Goal: Transaction & Acquisition: Purchase product/service

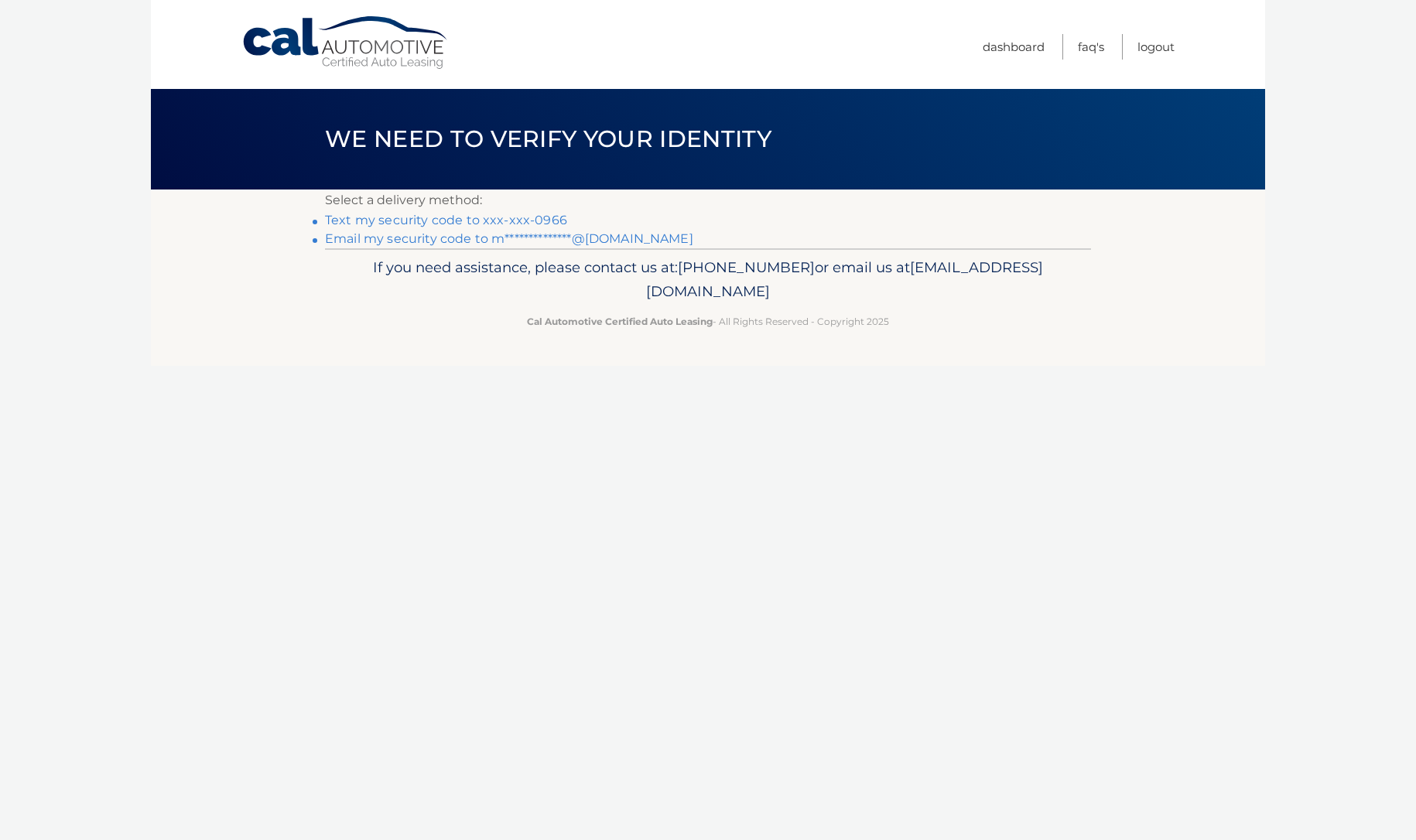
click at [549, 218] on link "Text my security code to xxx-xxx-0966" at bounding box center [446, 220] width 242 height 15
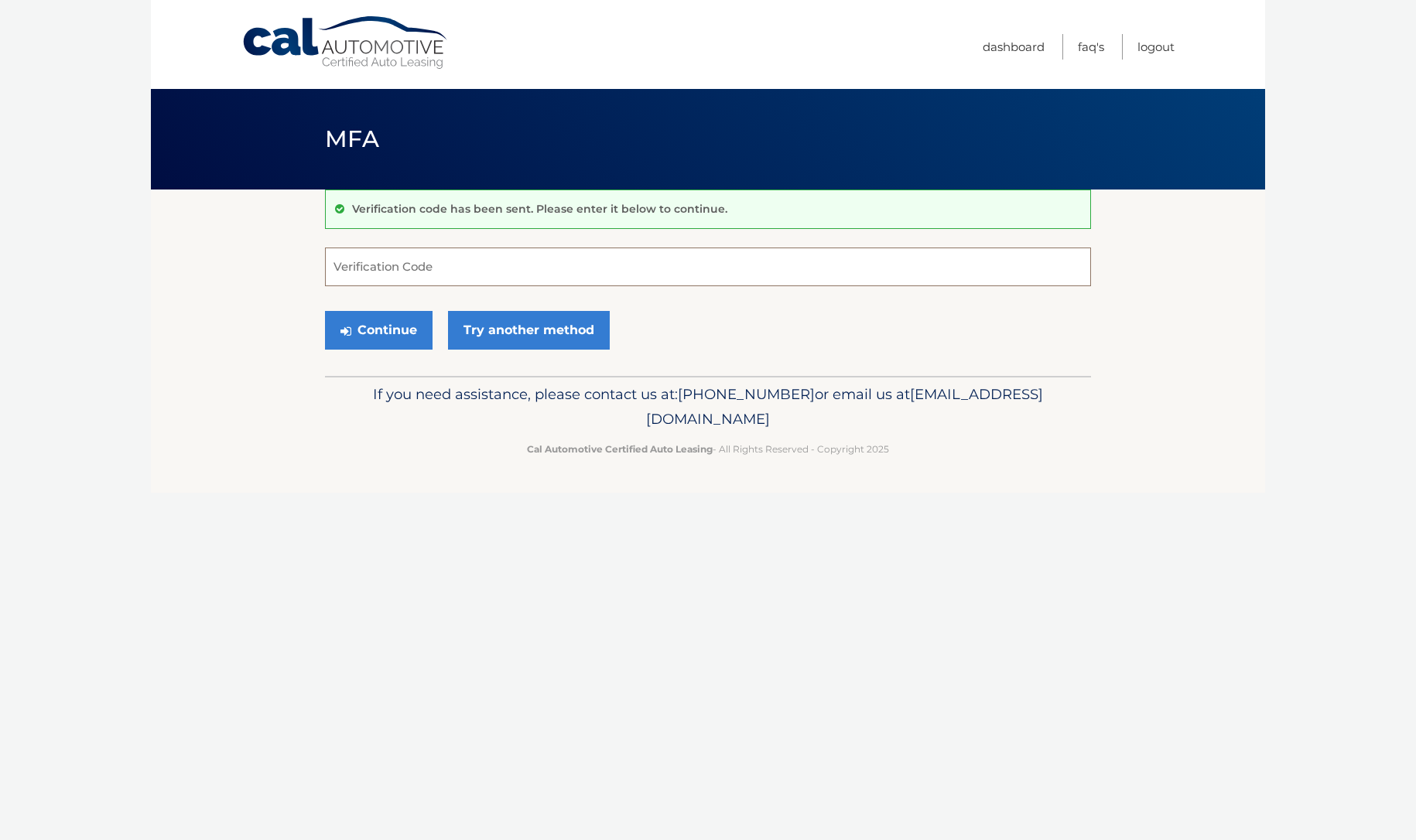
click at [469, 276] on input "Verification Code" at bounding box center [708, 267] width 766 height 39
type input "443879"
click at [421, 341] on button "Continue" at bounding box center [379, 330] width 108 height 39
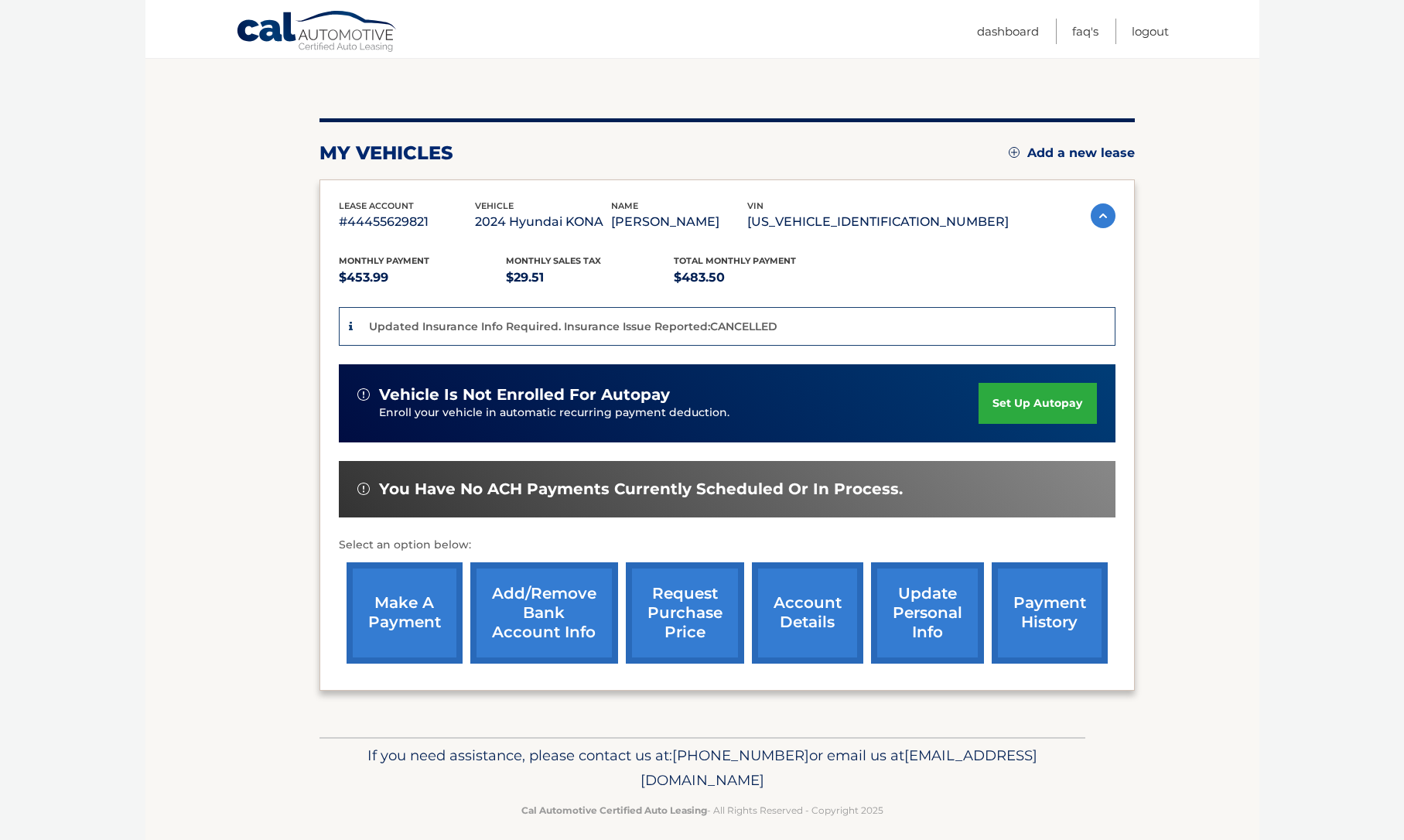
scroll to position [155, 0]
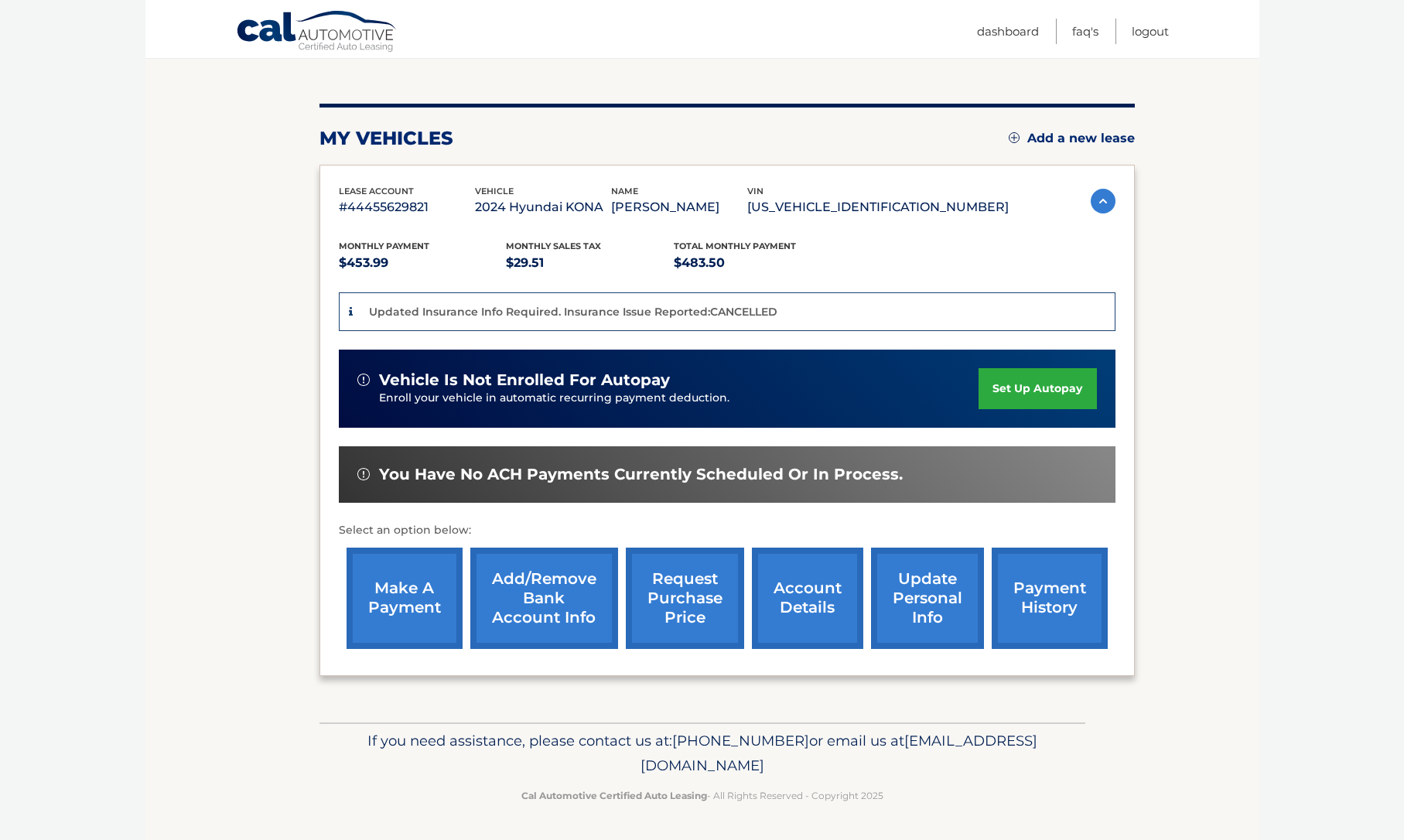
click at [398, 603] on link "make a payment" at bounding box center [405, 598] width 116 height 102
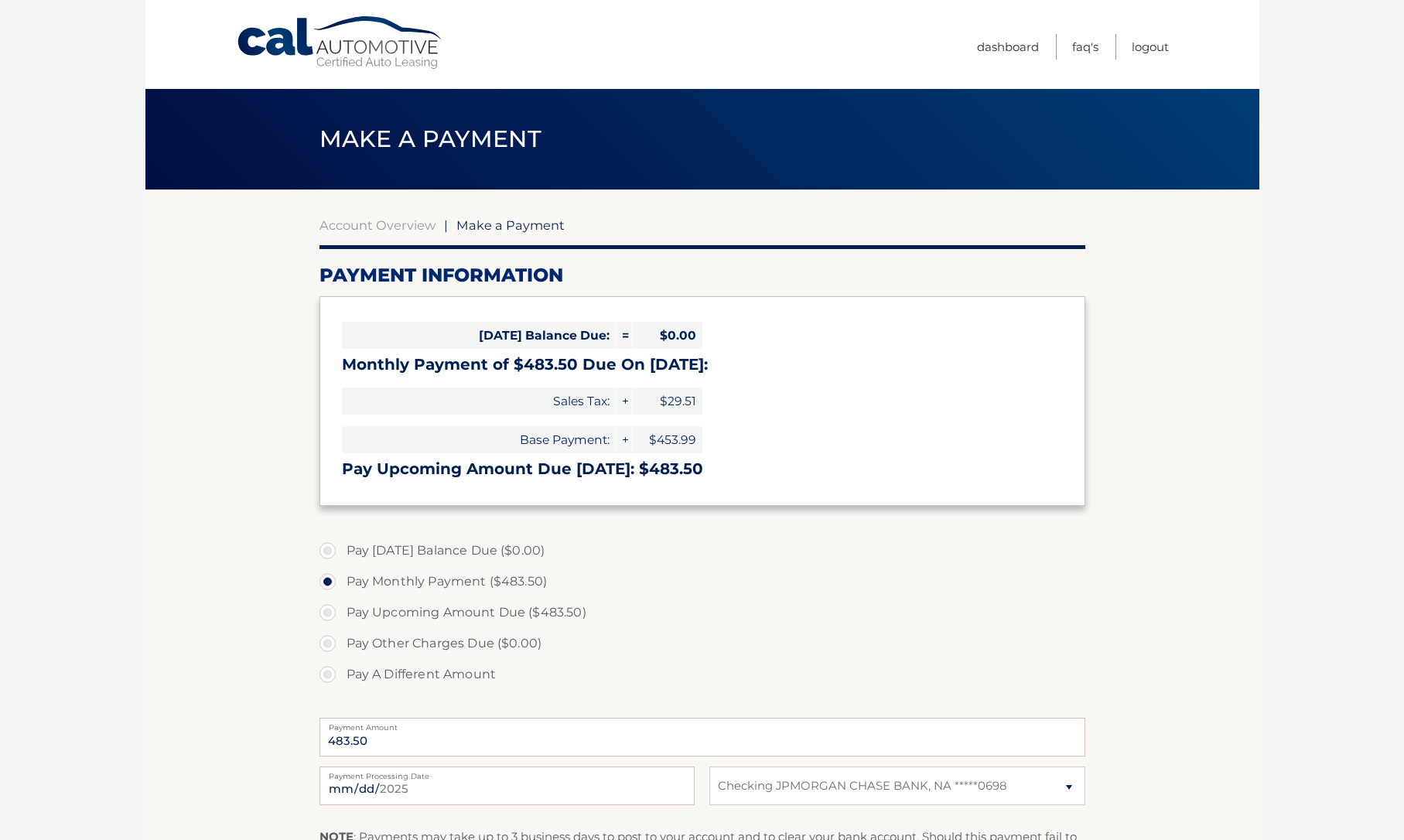
select select "YmUyM2U3YTktMGZlNC00ZTQwLWEwNmEtMzAyNTA3MzFlM2M0"
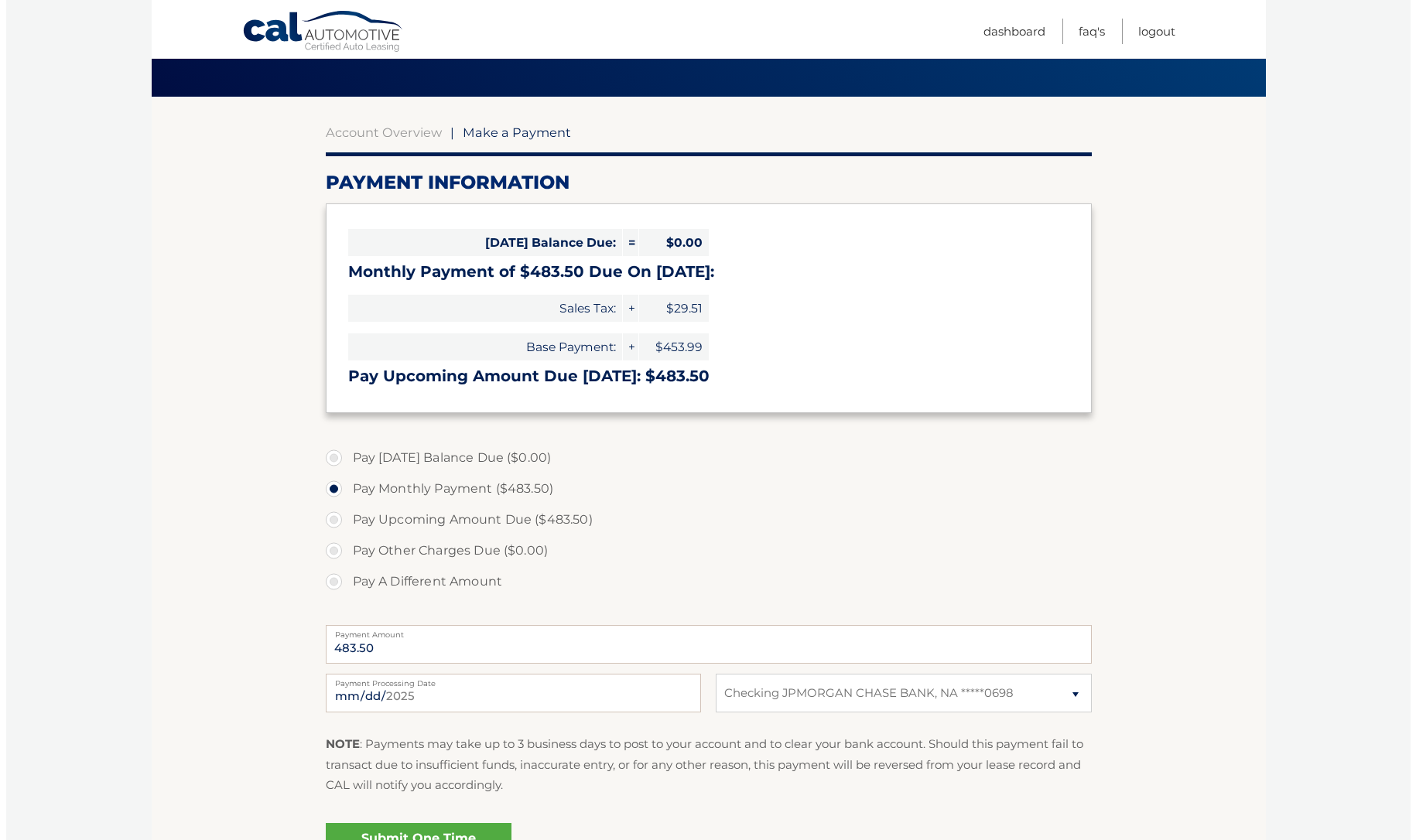
scroll to position [265, 0]
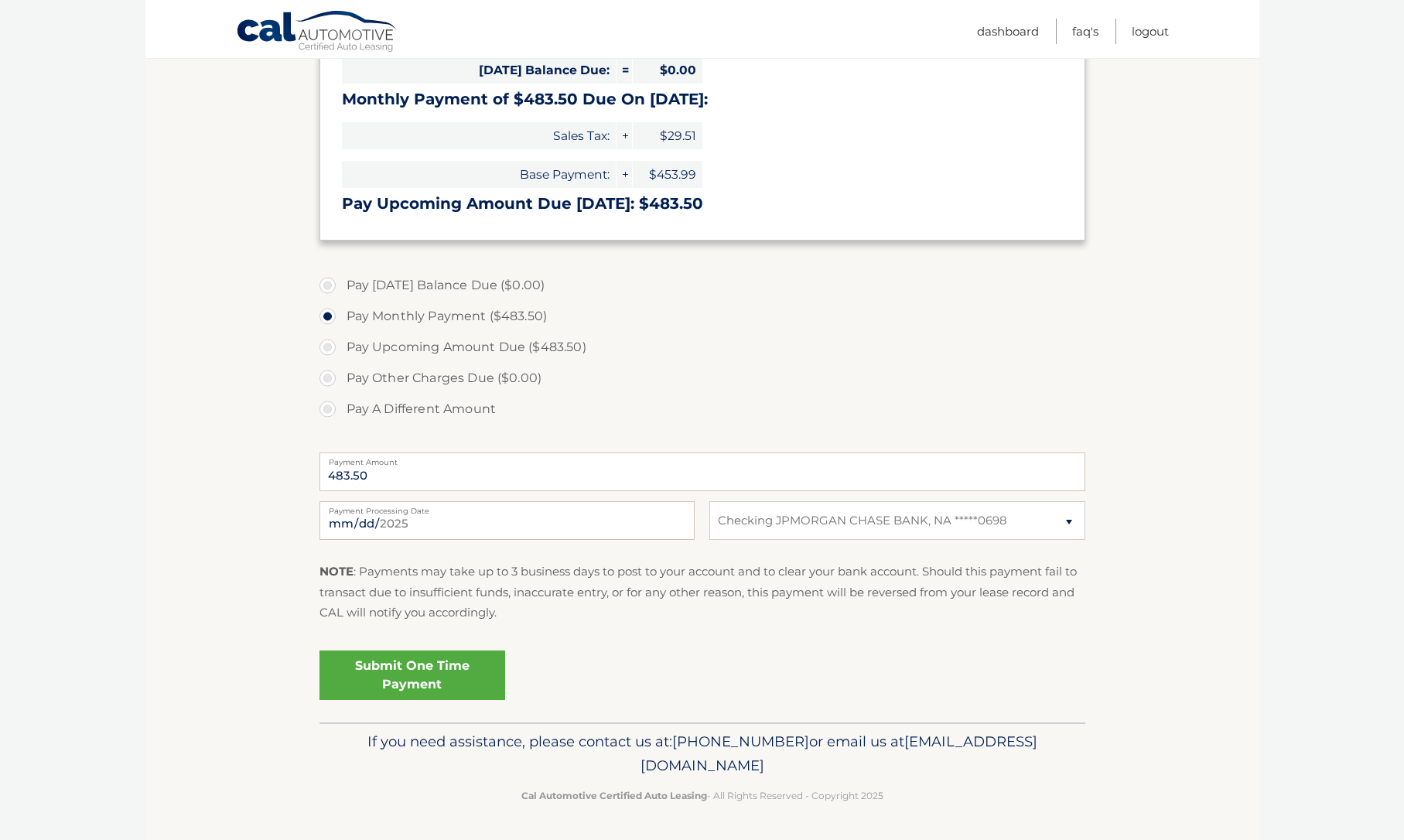
click at [444, 667] on link "Submit One Time Payment" at bounding box center [412, 676] width 185 height 50
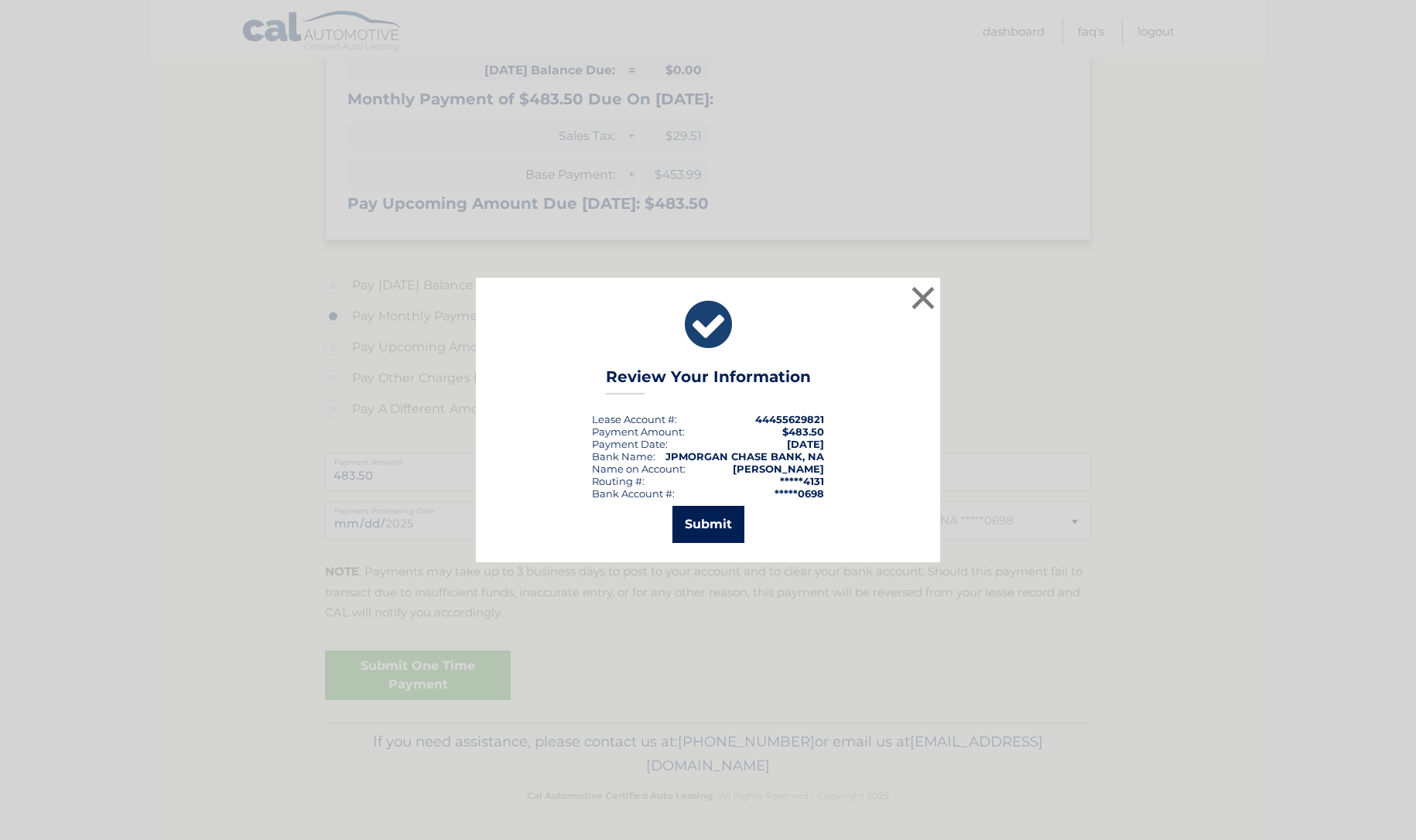
click at [728, 522] on button "Submit" at bounding box center [708, 524] width 72 height 37
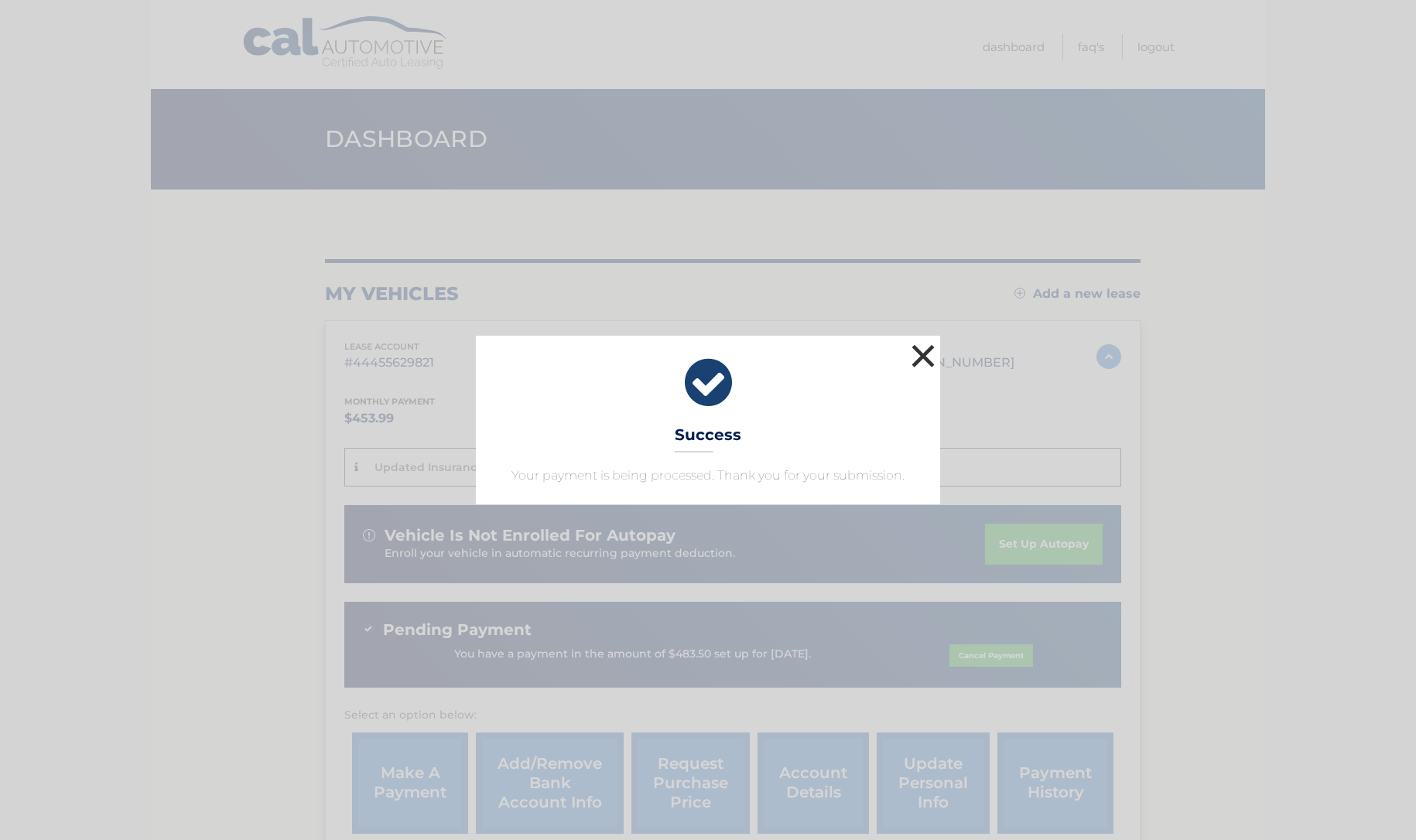
click at [921, 353] on button "×" at bounding box center [923, 356] width 31 height 31
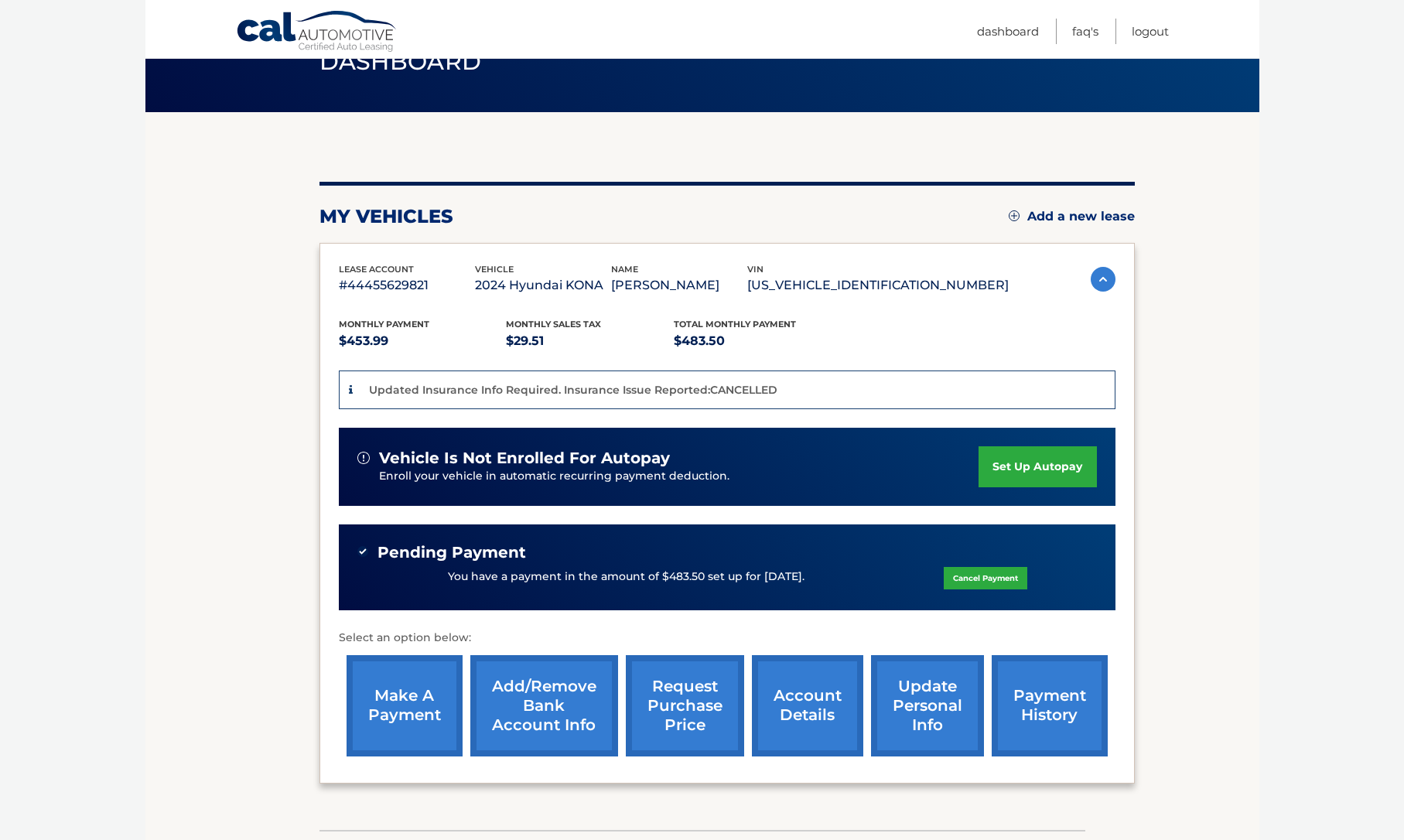
scroll to position [185, 0]
